Goal: Understand process/instructions: Learn how to perform a task or action

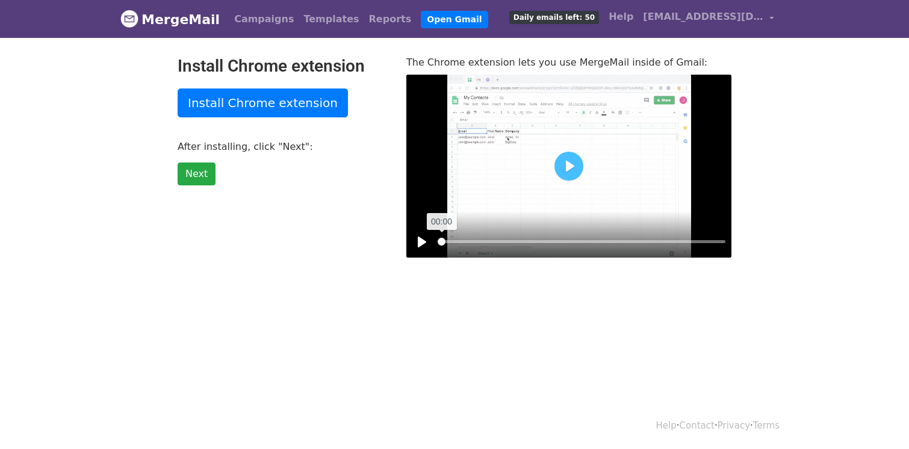
drag, startPoint x: 513, startPoint y: 241, endPoint x: 429, endPoint y: 246, distance: 83.9
click at [438, 246] on input "Seek" at bounding box center [582, 241] width 288 height 11
drag, startPoint x: 486, startPoint y: 240, endPoint x: 403, endPoint y: 246, distance: 83.3
click at [438, 246] on input "Seek" at bounding box center [582, 241] width 288 height 11
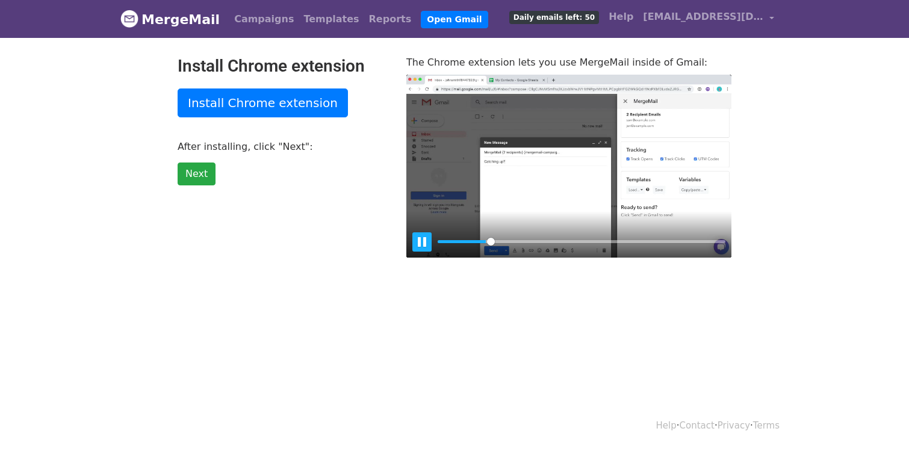
click at [425, 242] on button "Pause Play" at bounding box center [422, 241] width 19 height 19
type input "17.85"
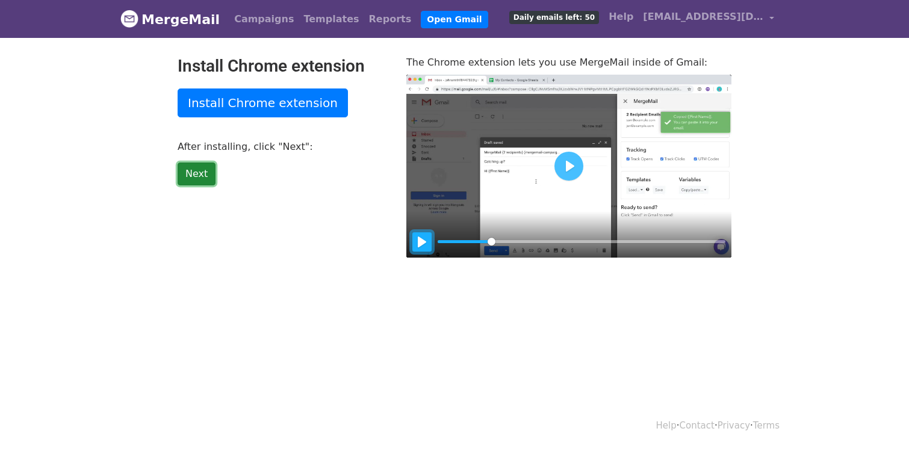
click at [192, 167] on link "Next" at bounding box center [197, 174] width 38 height 23
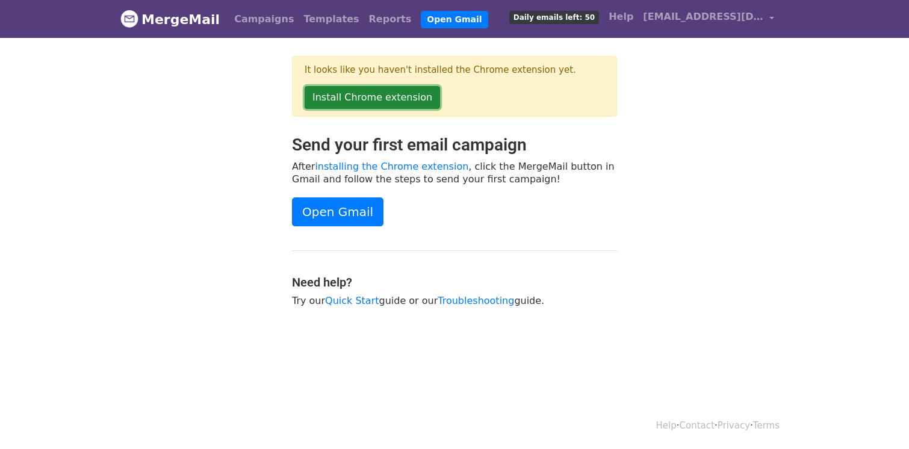
click at [333, 97] on link "Install Chrome extension" at bounding box center [373, 97] width 136 height 23
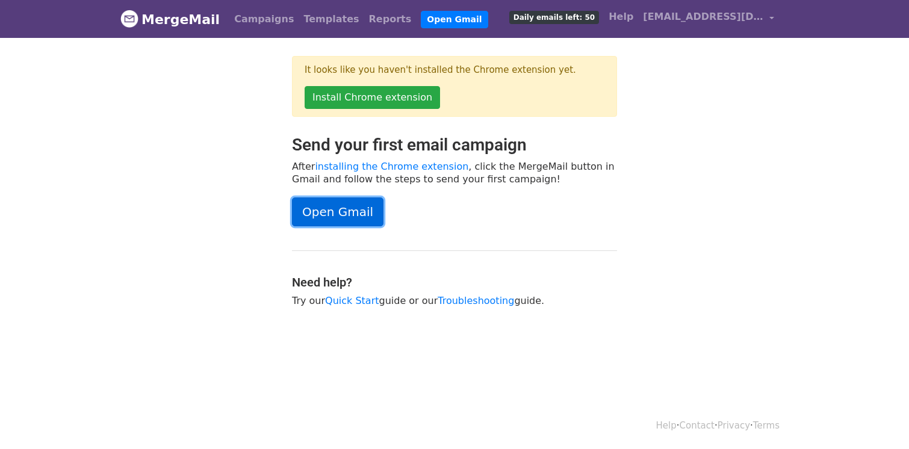
click at [337, 216] on link "Open Gmail" at bounding box center [338, 212] width 92 height 29
